Goal: Task Accomplishment & Management: Complete application form

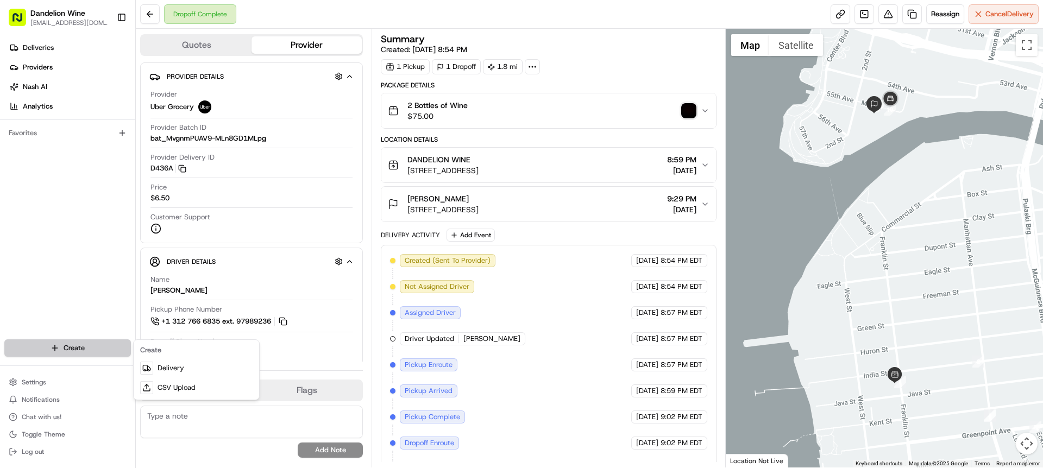
click at [94, 345] on html "Dandelion Wine [EMAIL_ADDRESS][DOMAIN_NAME] Toggle Sidebar Deliveries Providers…" at bounding box center [521, 234] width 1043 height 468
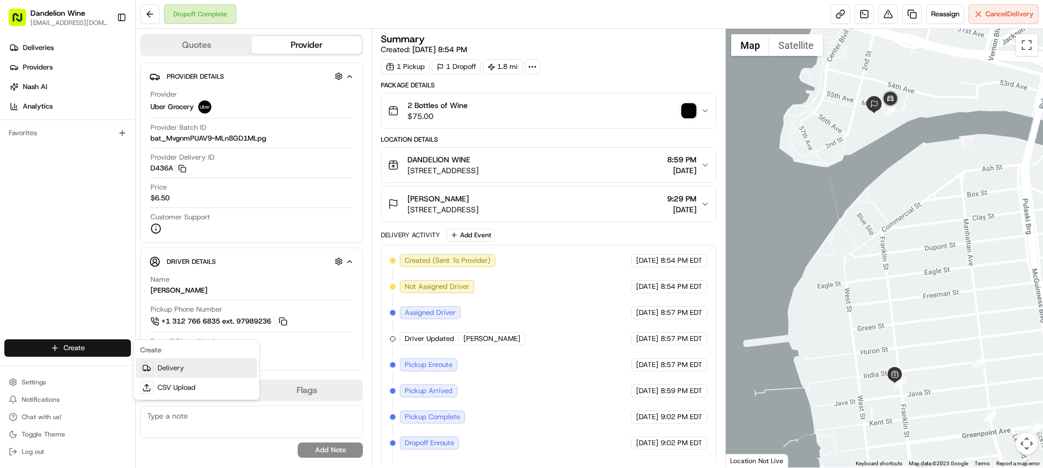
click at [164, 369] on link "Delivery" at bounding box center [196, 369] width 121 height 20
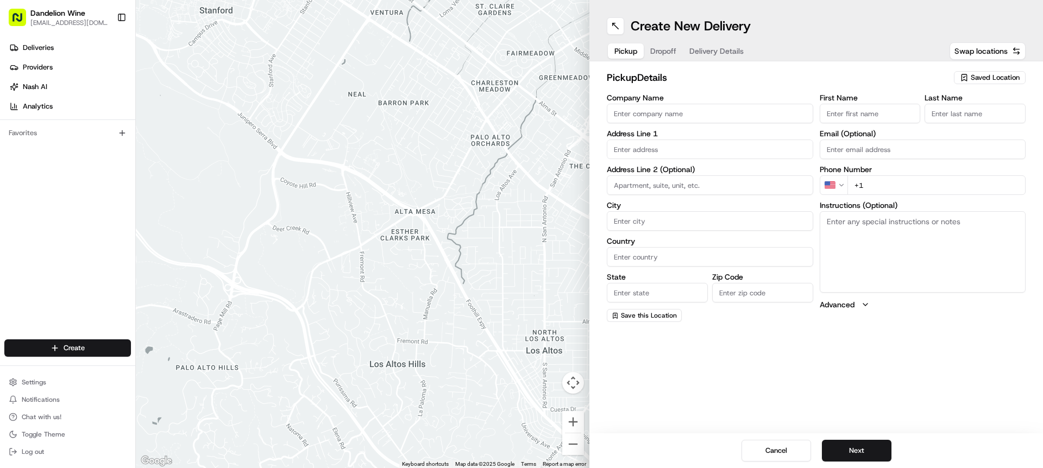
click at [987, 76] on span "Saved Location" at bounding box center [995, 78] width 49 height 10
click at [975, 119] on span "DANDELION WINE" at bounding box center [972, 119] width 134 height 10
type input "DANDELION WINE"
type input "[STREET_ADDRESS]"
type input "[GEOGRAPHIC_DATA]"
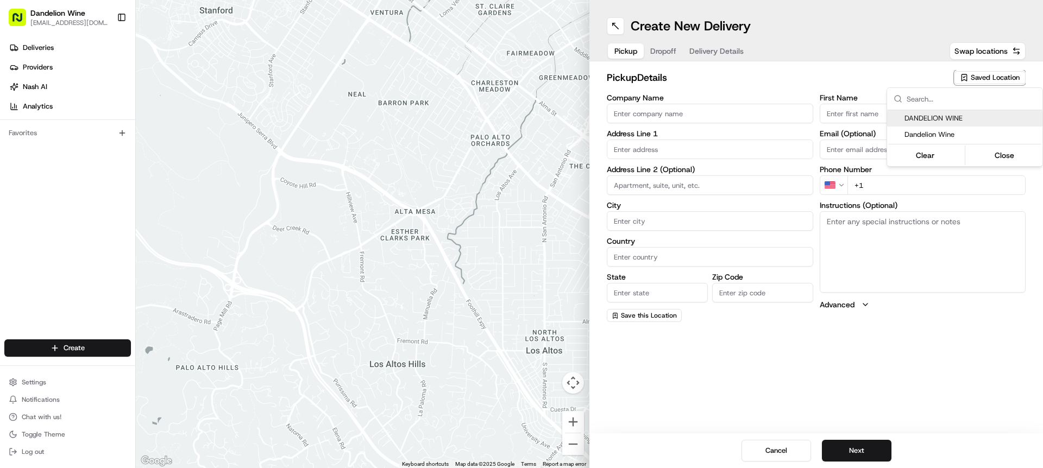
type input "US"
type input "NY"
type input "11222"
type input "[EMAIL_ADDRESS][DOMAIN_NAME]"
type input "[PHONE_NUMBER]"
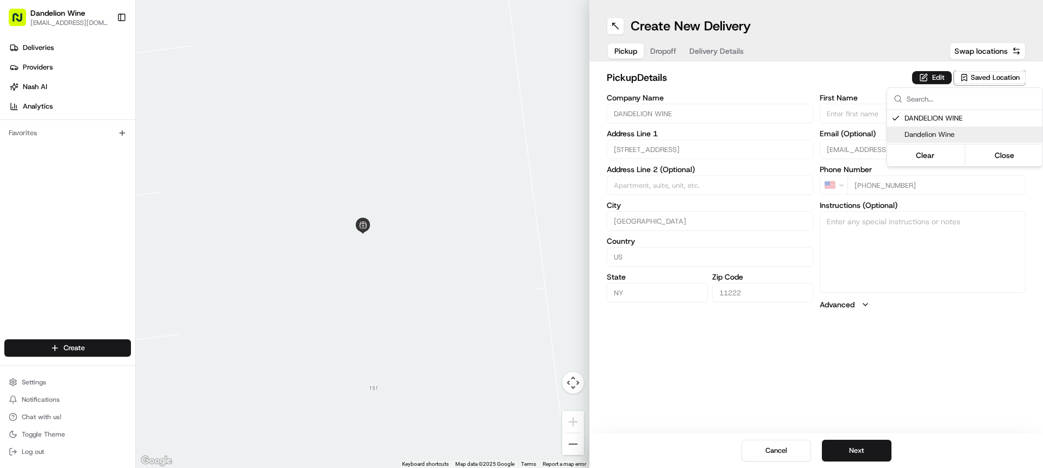
click at [864, 451] on html "Dandelion Wine [EMAIL_ADDRESS][DOMAIN_NAME] Toggle Sidebar Deliveries Providers…" at bounding box center [521, 234] width 1043 height 468
click at [864, 451] on button "Next" at bounding box center [857, 451] width 70 height 22
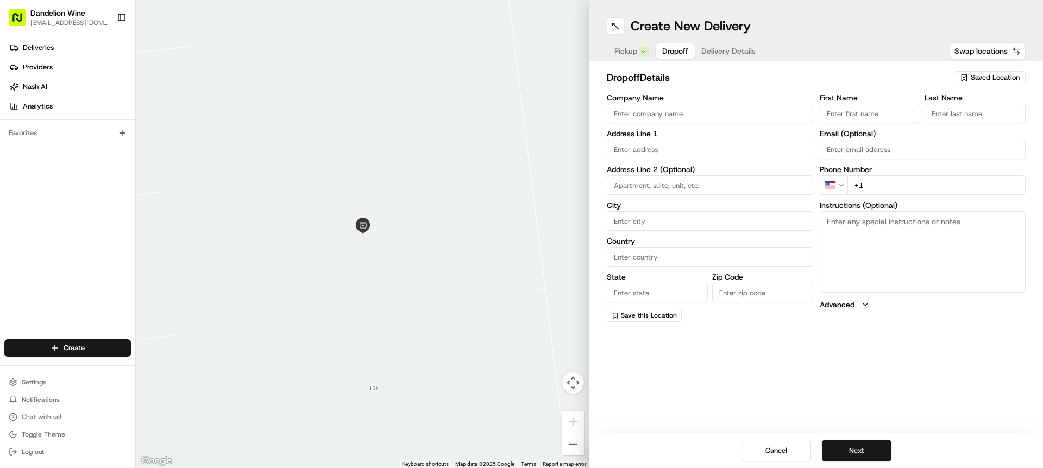
click at [872, 117] on input "First Name" at bounding box center [870, 114] width 101 height 20
click at [948, 114] on div "First Name [PERSON_NAME] Last Name" at bounding box center [923, 108] width 206 height 29
type input "[PERSON_NAME]"
click at [954, 114] on input "Last Name" at bounding box center [975, 114] width 101 height 20
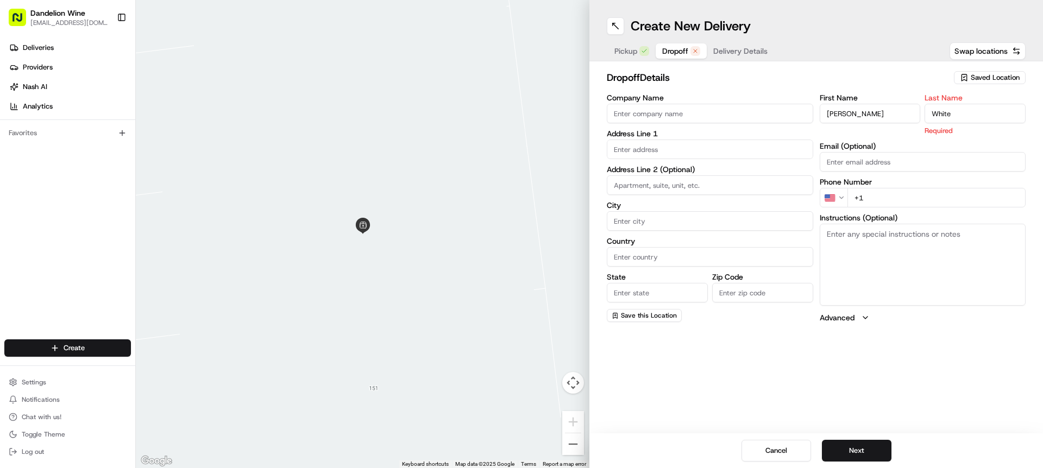
type input "White"
click at [879, 194] on input "+1" at bounding box center [936, 198] width 179 height 20
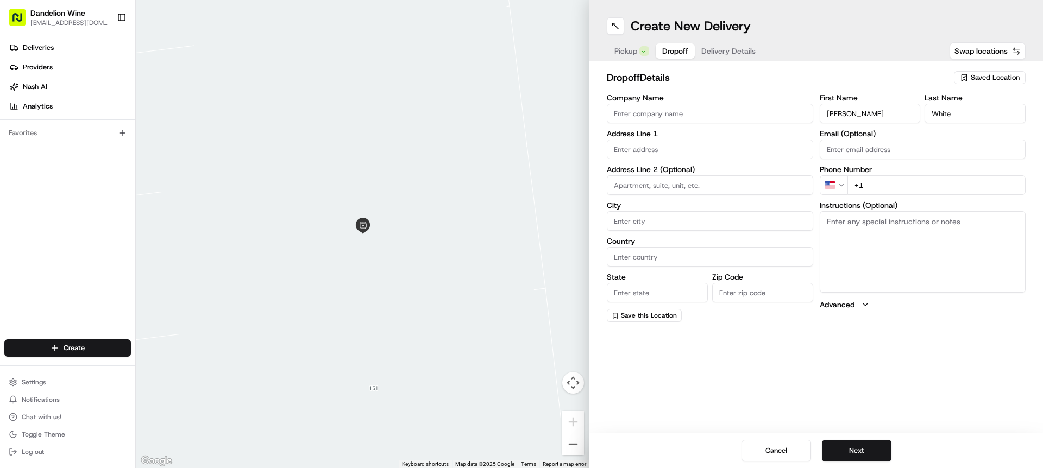
click at [758, 153] on input "text" at bounding box center [710, 150] width 206 height 20
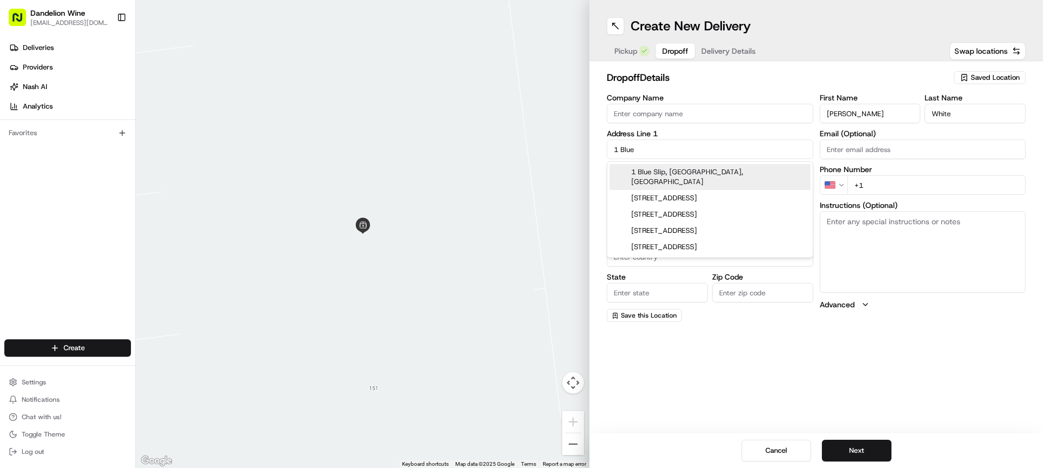
click at [738, 171] on div "1 Blue Slip, [GEOGRAPHIC_DATA], [GEOGRAPHIC_DATA]" at bounding box center [710, 177] width 201 height 26
type input "1 [GEOGRAPHIC_DATA], [GEOGRAPHIC_DATA]"
type input "[GEOGRAPHIC_DATA]"
type input "NY"
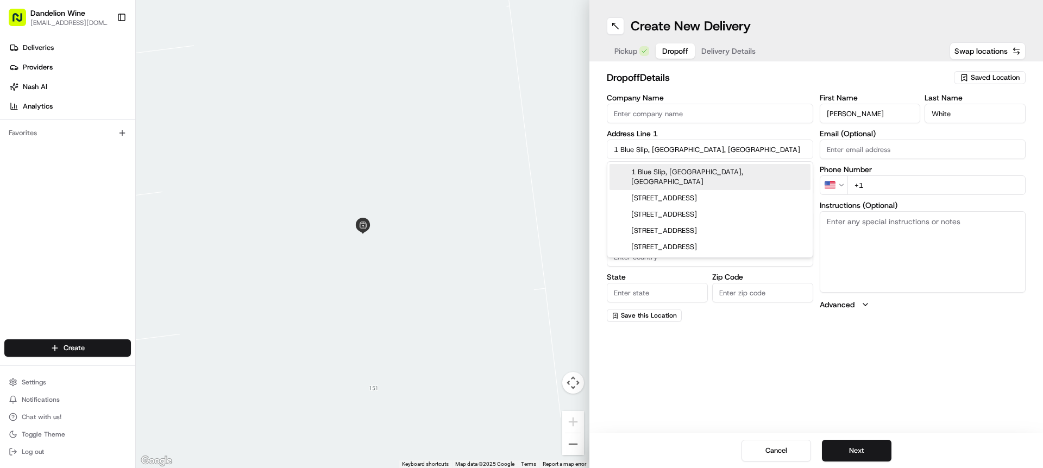
type input "11222"
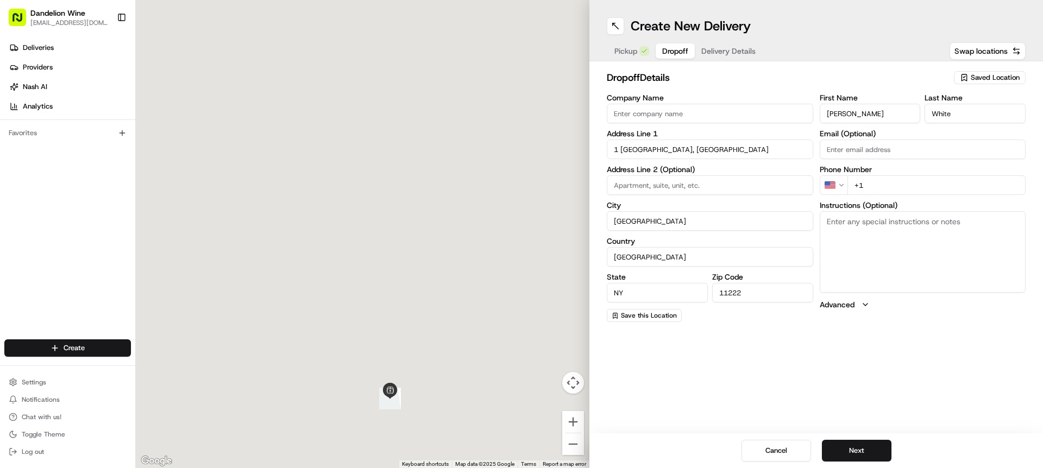
type input "1 Blue Slip"
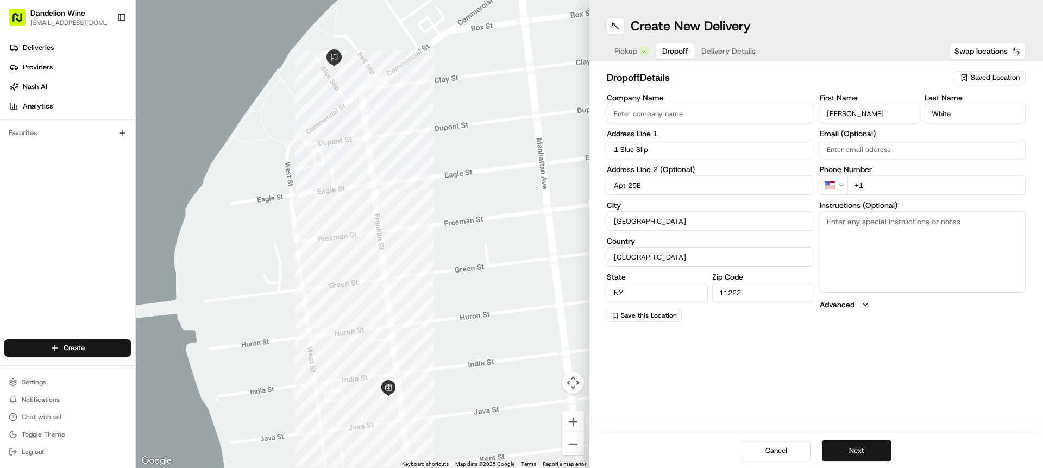
type input "Apt 25B"
click at [870, 230] on textarea "Instructions (Optional)" at bounding box center [923, 251] width 206 height 81
click at [913, 222] on textarea "Please leave with Door Man" at bounding box center [923, 251] width 206 height 81
type textarea "Please leave with Doorman"
click at [910, 190] on input "+1" at bounding box center [936, 185] width 179 height 20
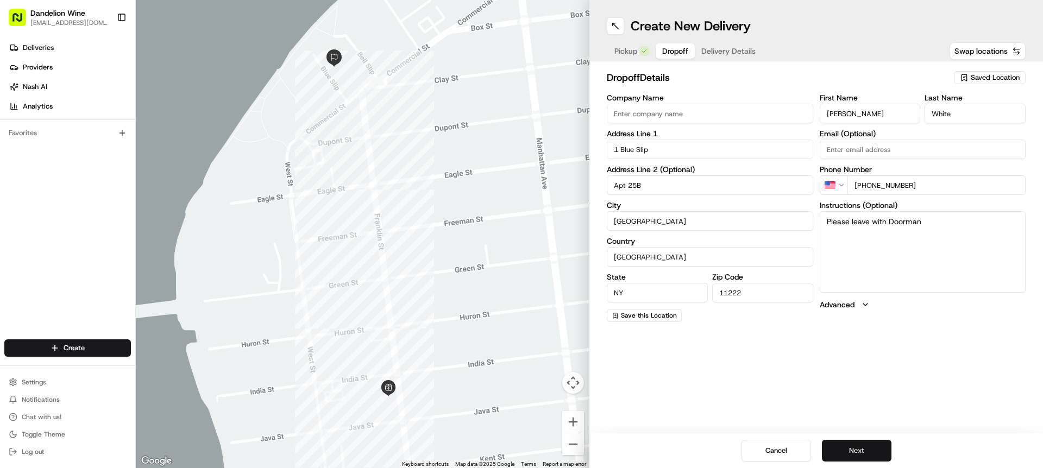
type input "[PHONE_NUMBER]"
click at [855, 450] on button "Next" at bounding box center [857, 451] width 70 height 22
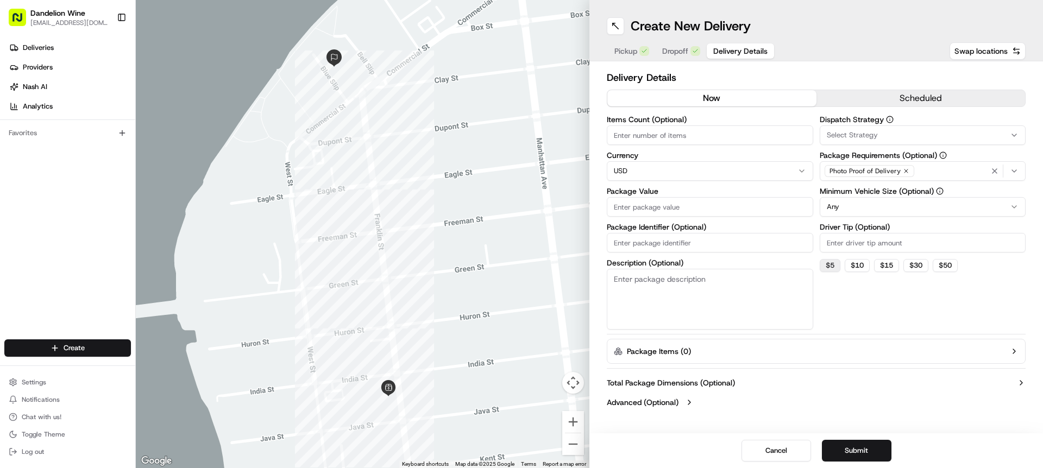
click at [834, 264] on button "$ 5" at bounding box center [830, 265] width 21 height 13
type input "5"
click at [701, 138] on input "Items Count (Optional)" at bounding box center [710, 135] width 206 height 20
type input "1"
click at [707, 204] on input "Package Value" at bounding box center [710, 207] width 206 height 20
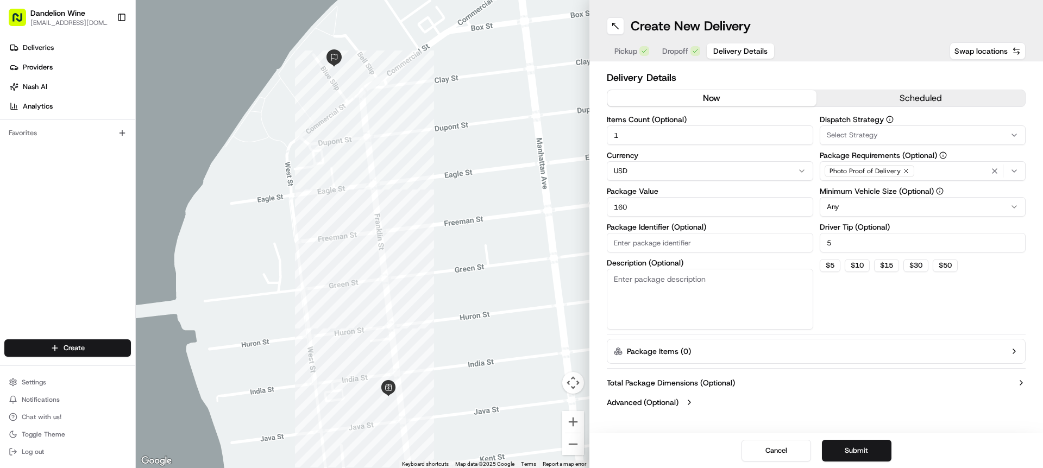
type input "160"
click at [677, 294] on textarea "Description (Optional)" at bounding box center [710, 299] width 206 height 61
click at [651, 280] on textarea "1 tote wiyj 6 bttls" at bounding box center [710, 299] width 206 height 61
type textarea "1 tote bag with 6 bttls"
drag, startPoint x: 856, startPoint y: 448, endPoint x: 851, endPoint y: 444, distance: 6.2
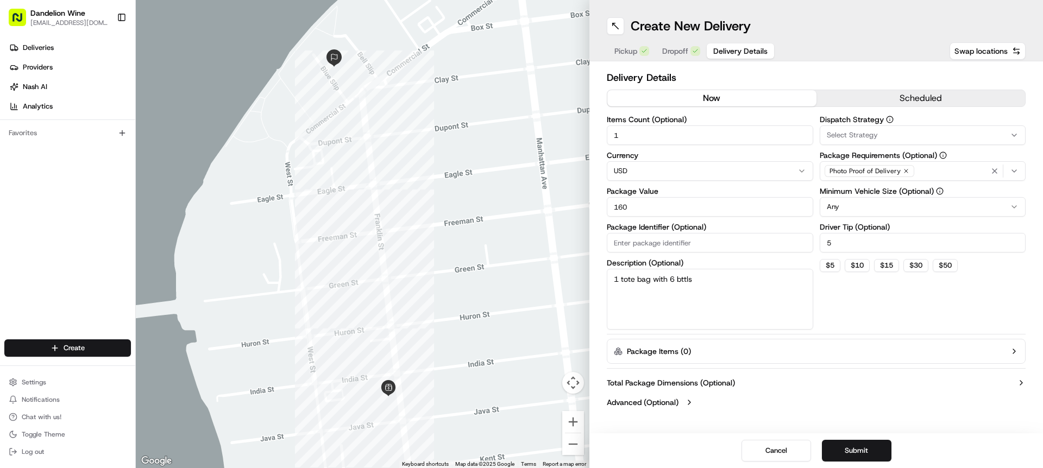
click at [856, 448] on button "Submit" at bounding box center [857, 451] width 70 height 22
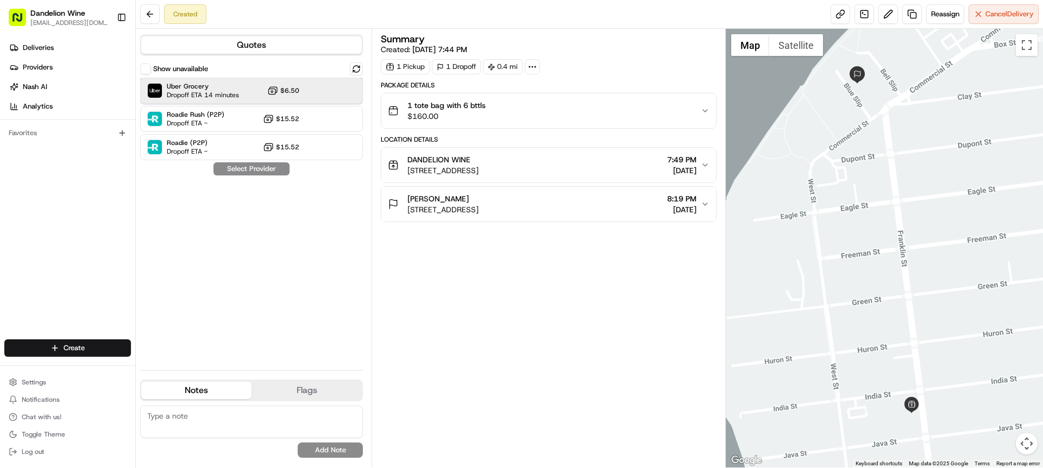
click at [219, 90] on span "Uber Grocery" at bounding box center [203, 86] width 72 height 9
click at [281, 172] on button "Assign Provider" at bounding box center [251, 168] width 77 height 13
